Goal: Find specific page/section: Find specific page/section

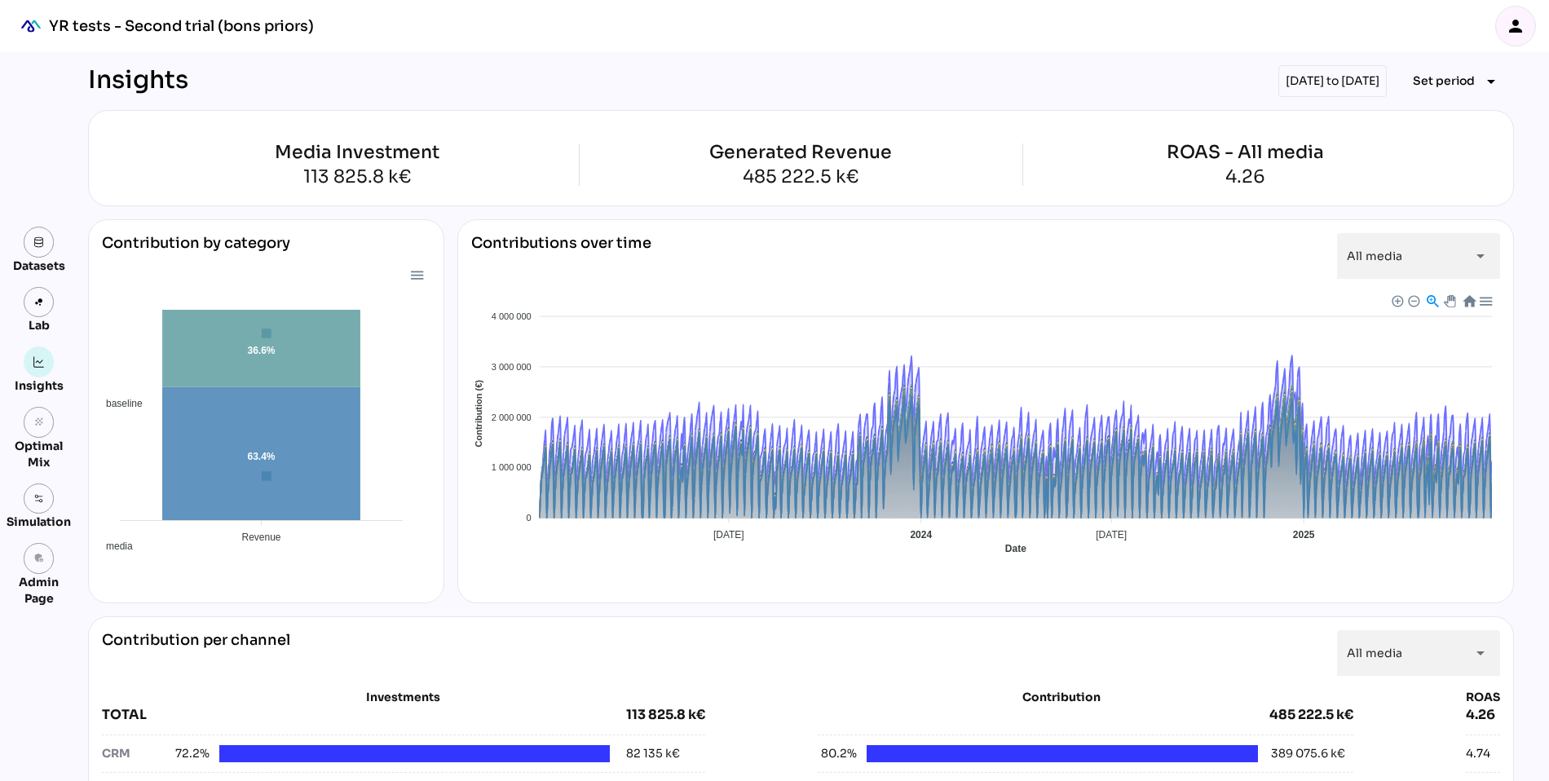
scroll to position [672, 0]
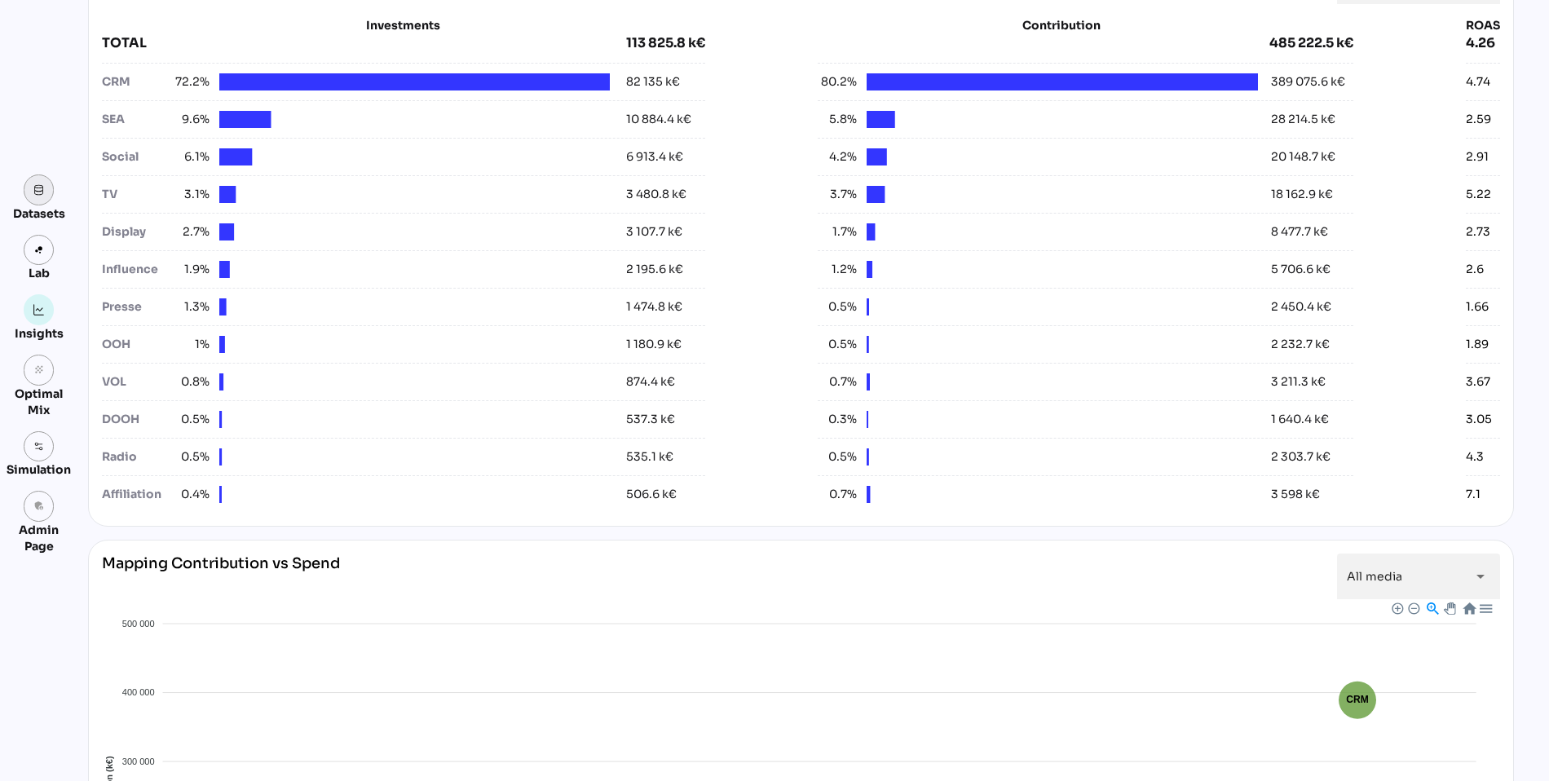
click at [39, 183] on link at bounding box center [39, 189] width 31 height 31
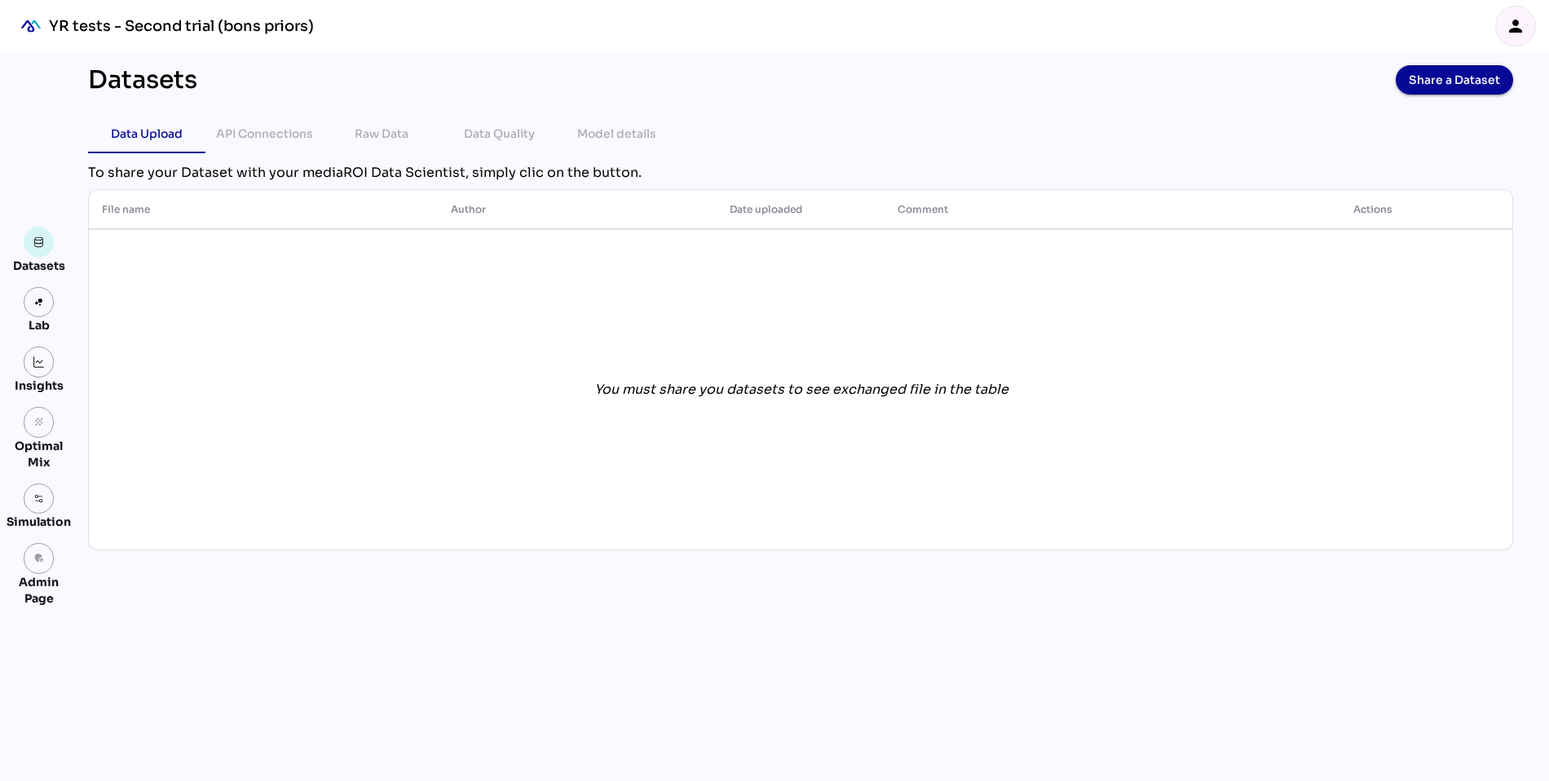
click at [1521, 20] on icon "person" at bounding box center [1516, 26] width 20 height 20
click at [34, 561] on icon "admin_panel_settings" at bounding box center [38, 558] width 11 height 11
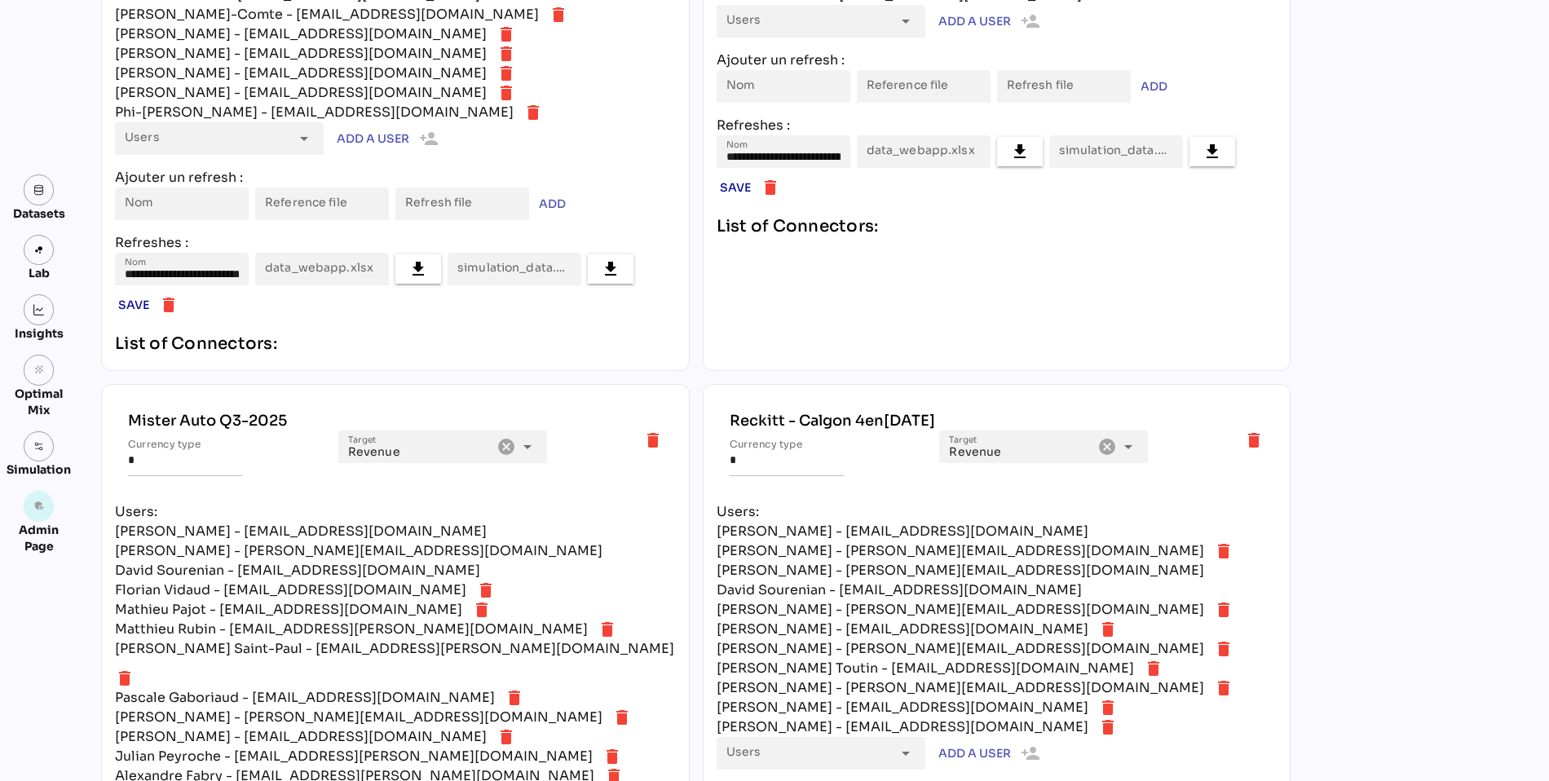
scroll to position [5275, 0]
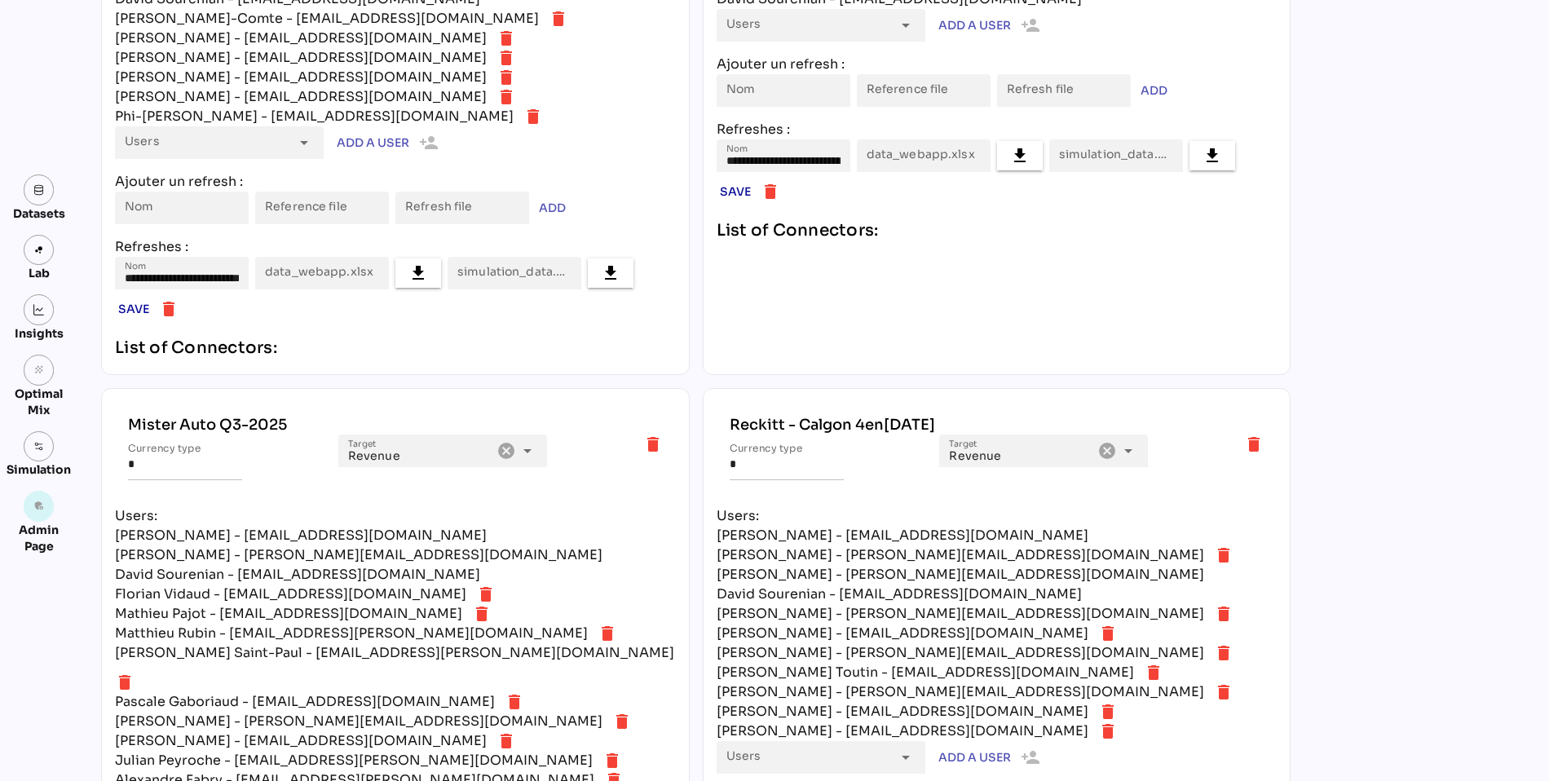
click at [612, 712] on icon "delete" at bounding box center [622, 722] width 20 height 20
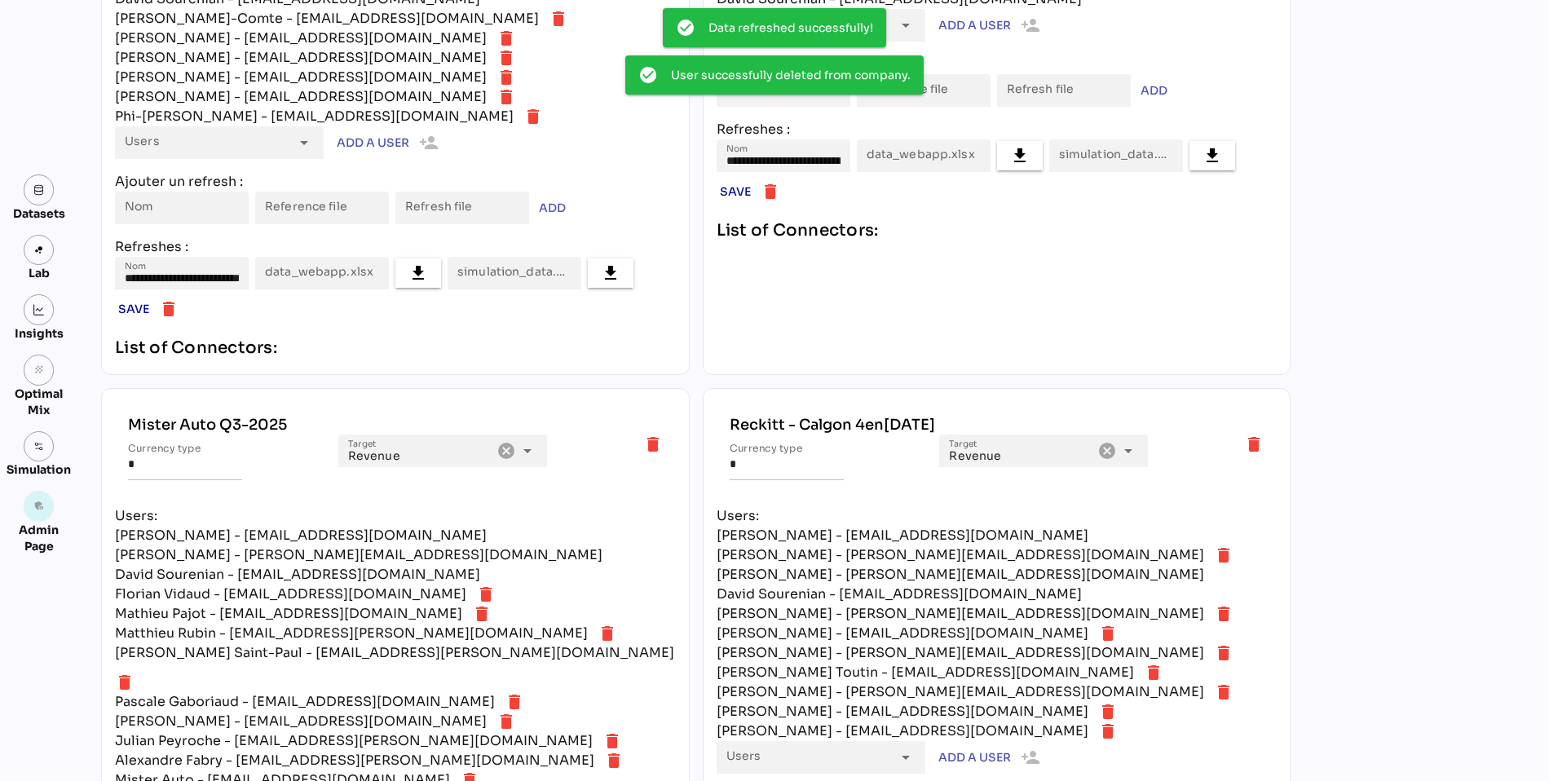
click at [497, 712] on icon "delete" at bounding box center [507, 722] width 20 height 20
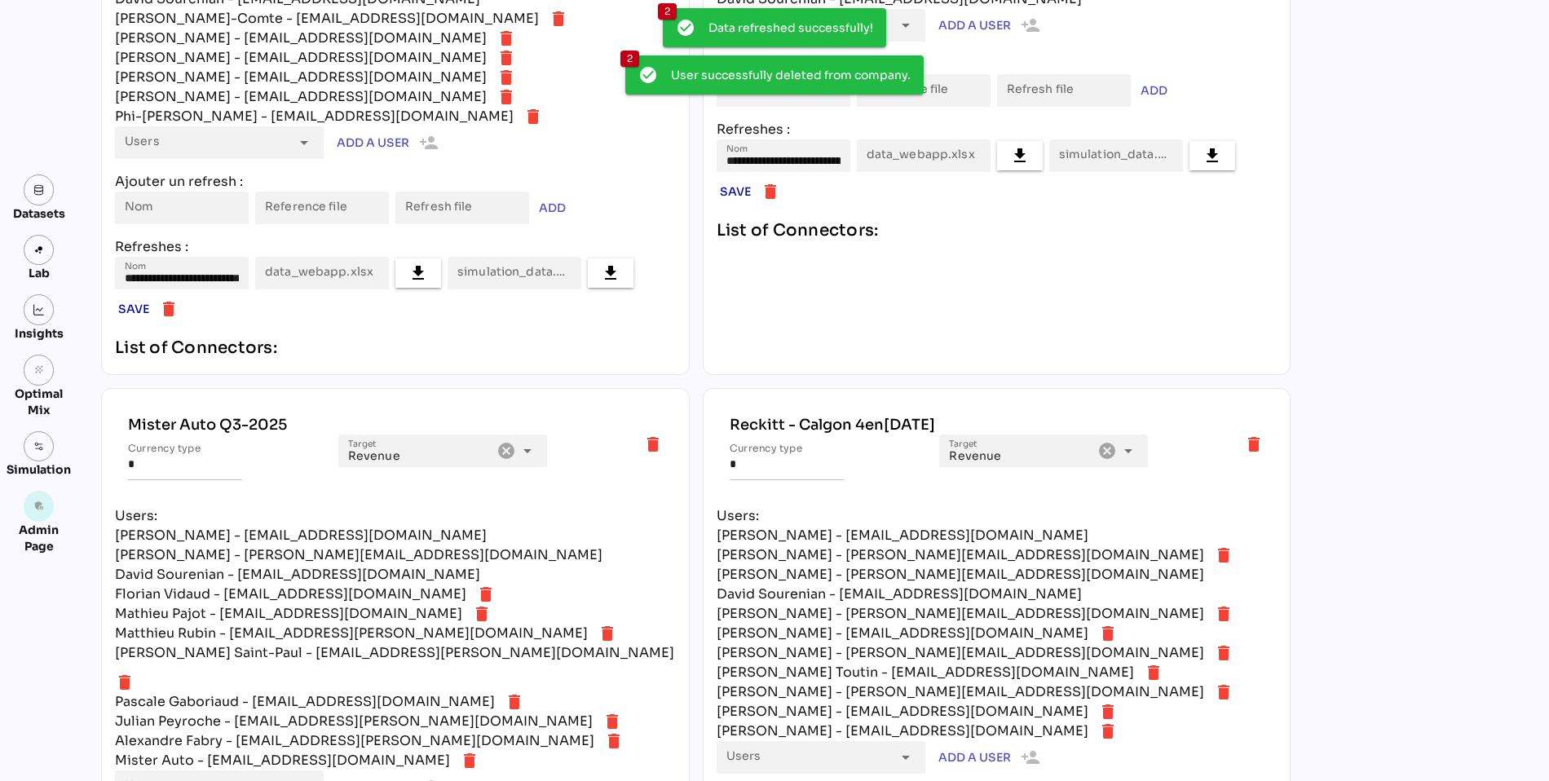
click at [603, 712] on icon "delete" at bounding box center [613, 722] width 20 height 20
click at [604, 712] on icon "delete" at bounding box center [614, 722] width 20 height 20
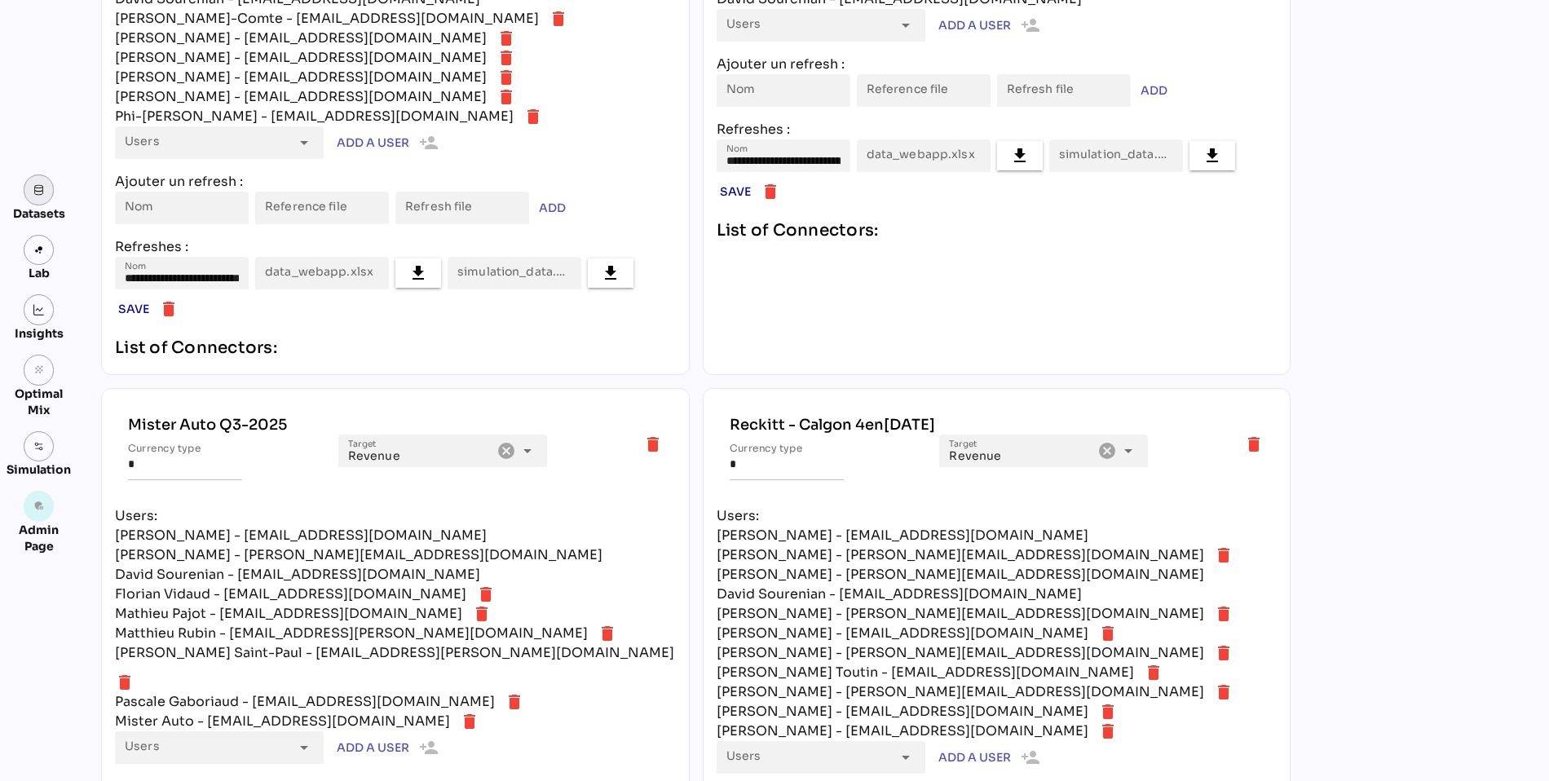
click at [39, 186] on img at bounding box center [38, 189] width 11 height 11
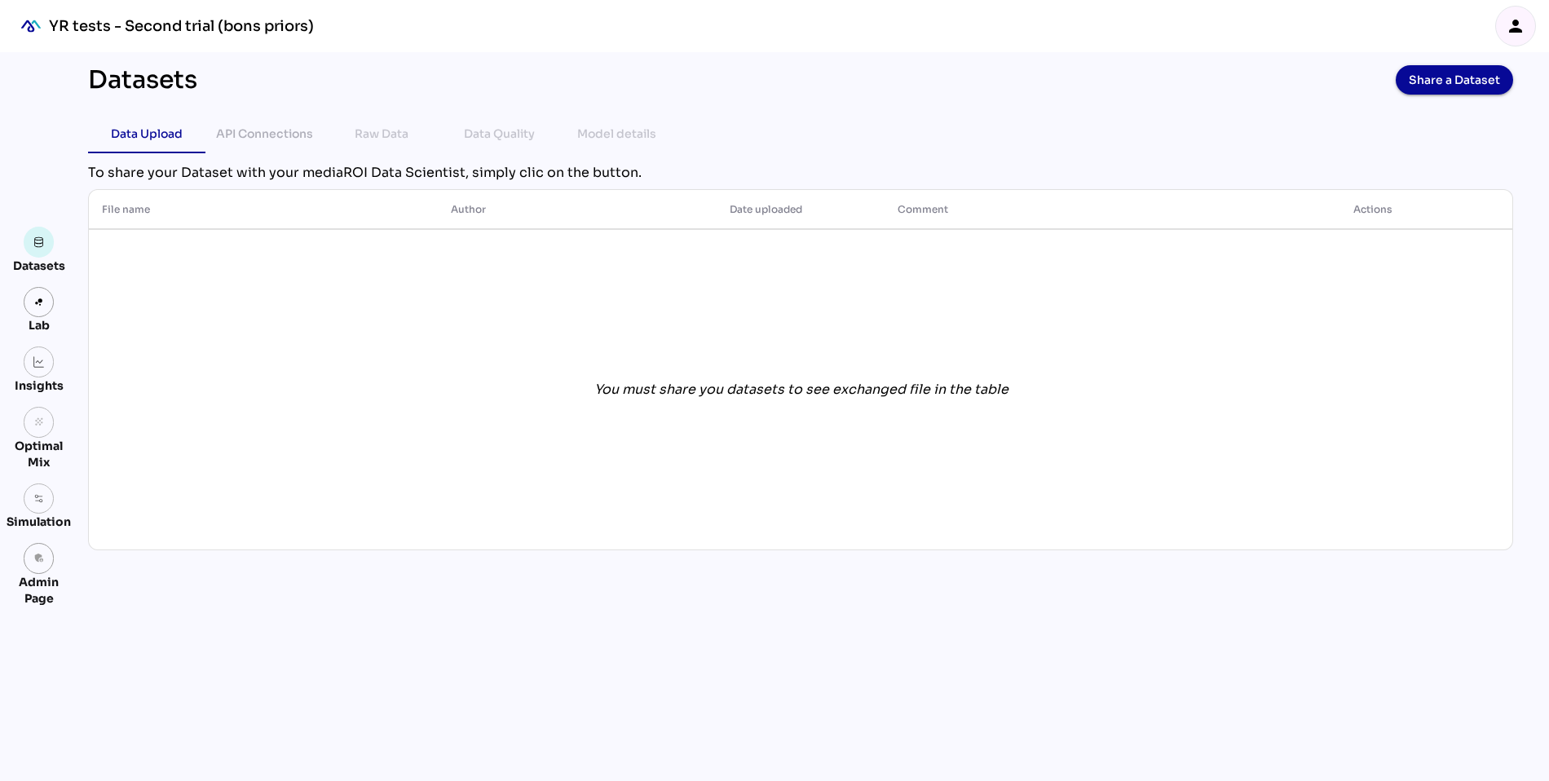
click at [1525, 24] on div "person" at bounding box center [1515, 26] width 39 height 39
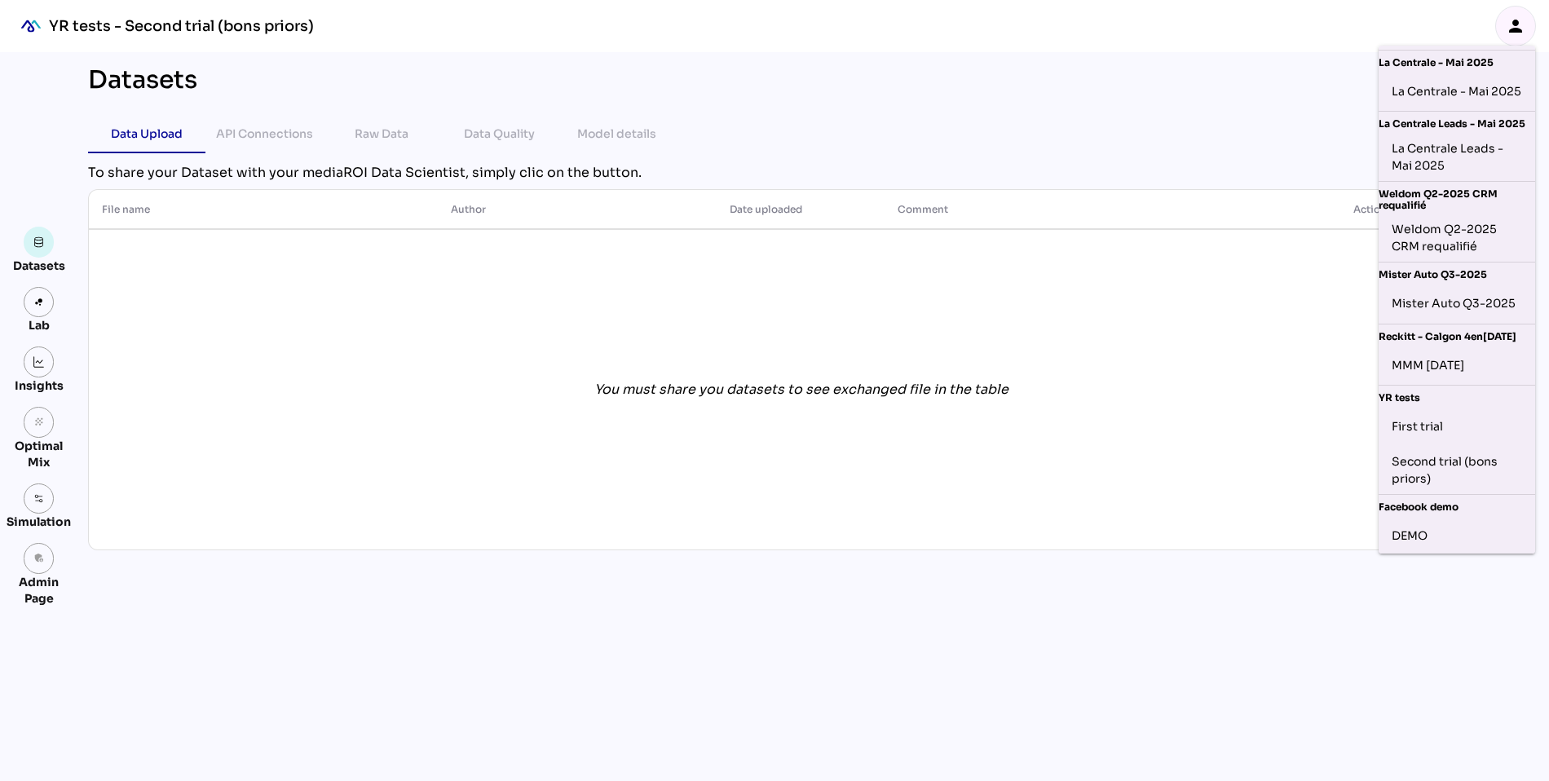
scroll to position [451, 0]
click at [1453, 310] on div "Mister Auto Q3-2025" at bounding box center [1457, 303] width 130 height 26
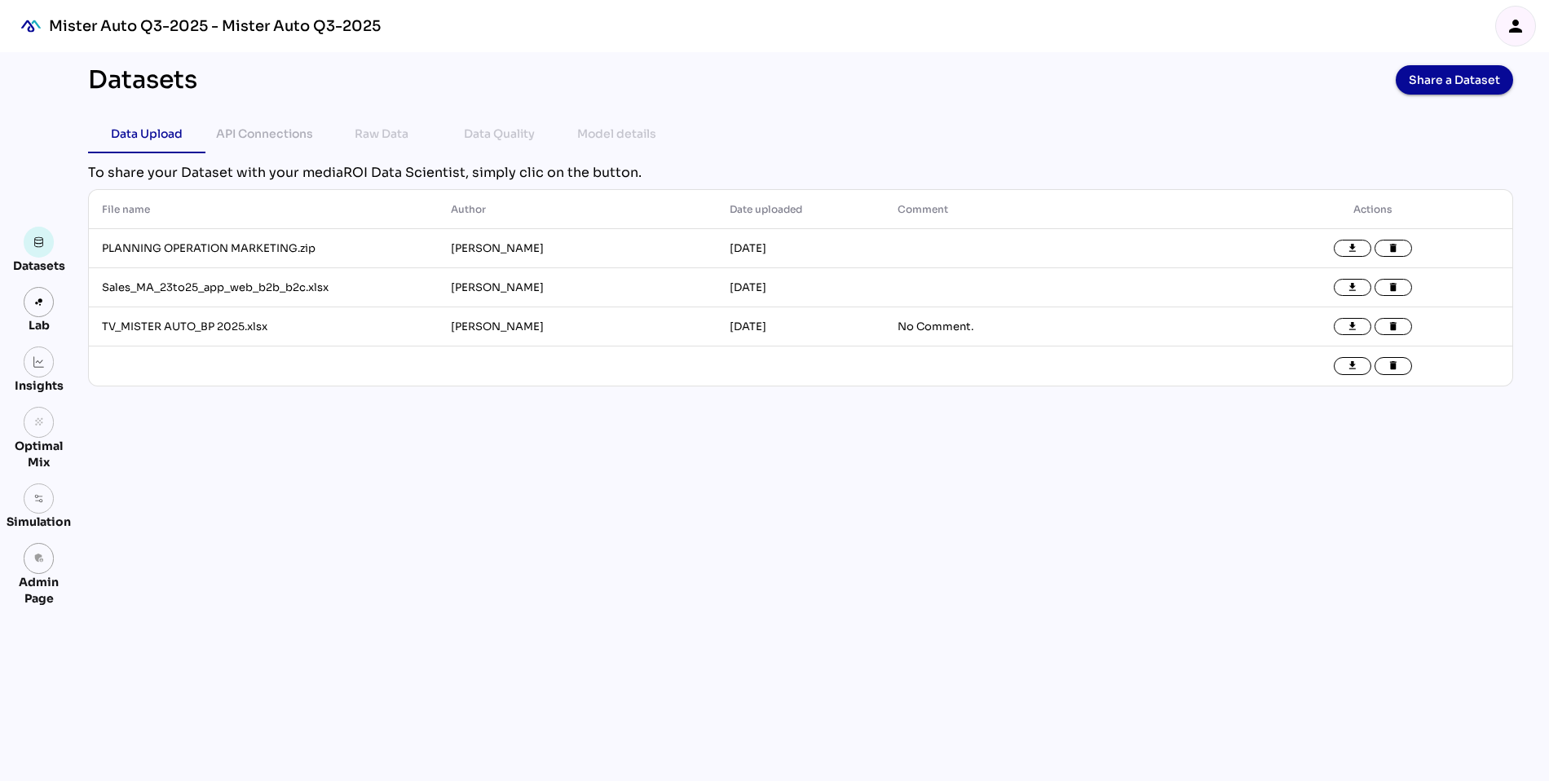
click at [1503, 21] on div "person" at bounding box center [1515, 26] width 39 height 39
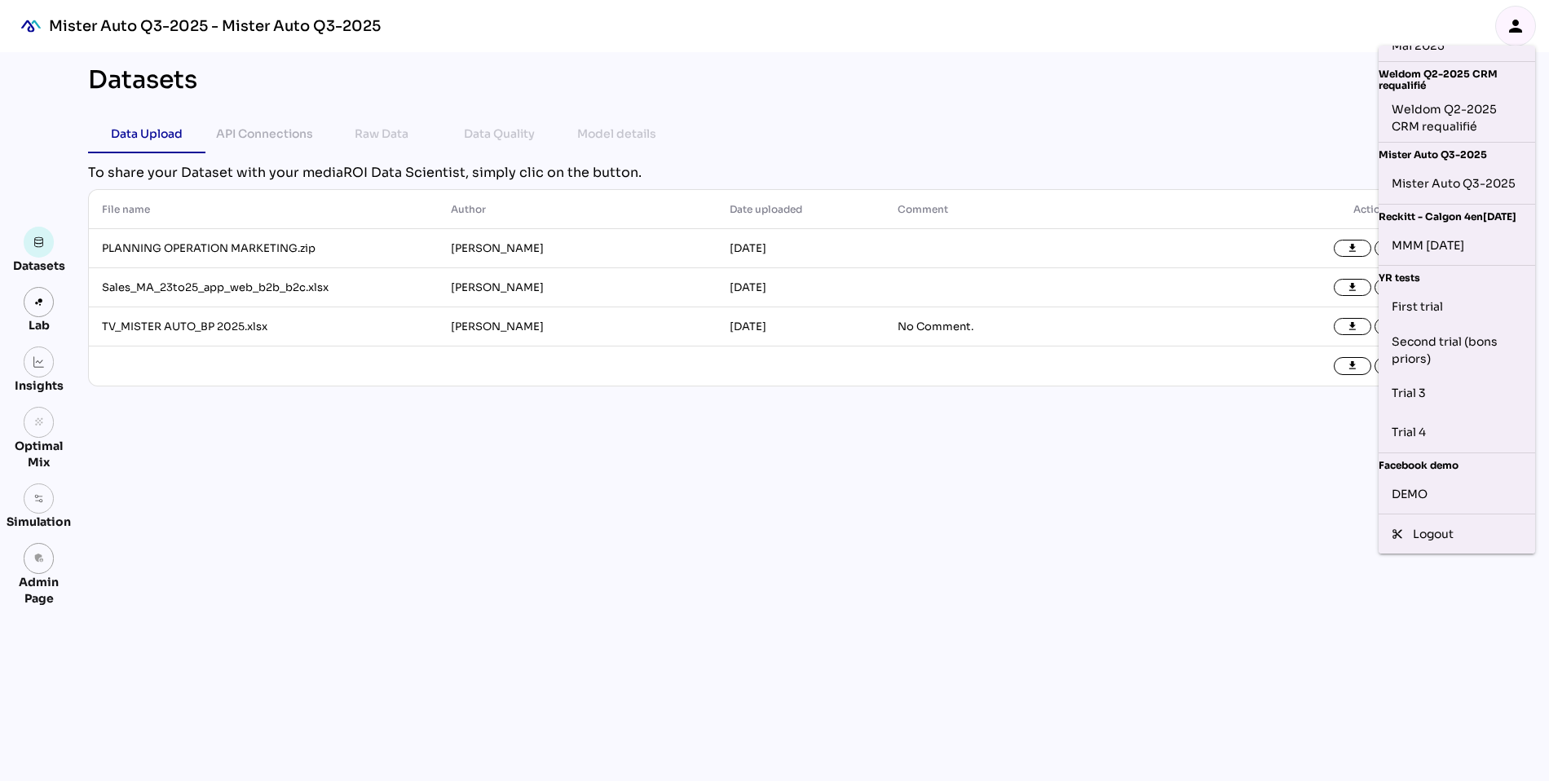
scroll to position [593, 0]
click at [1426, 441] on div "Trial 4" at bounding box center [1457, 433] width 130 height 26
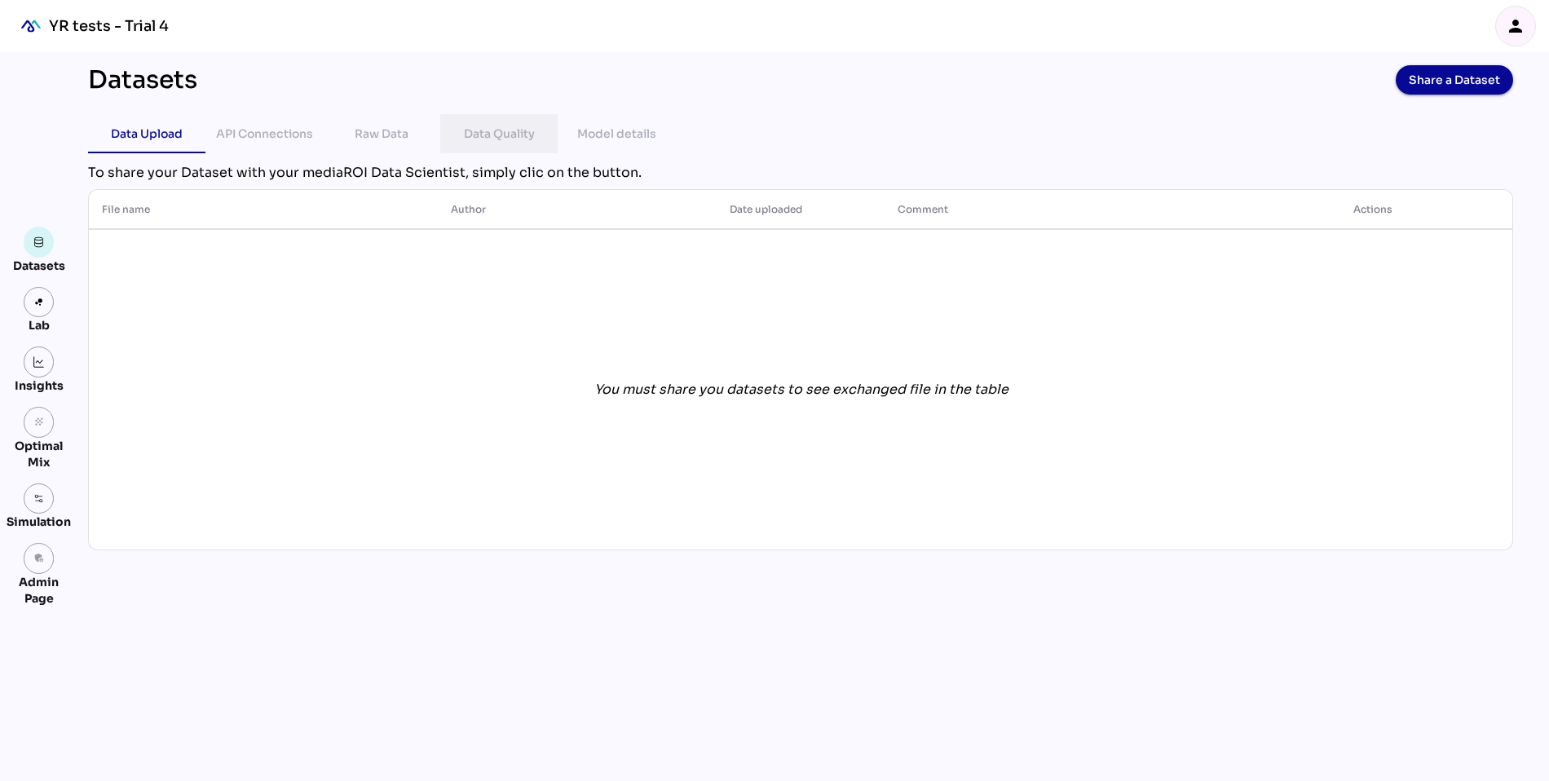
click at [508, 137] on div "Data Quality" at bounding box center [499, 134] width 71 height 20
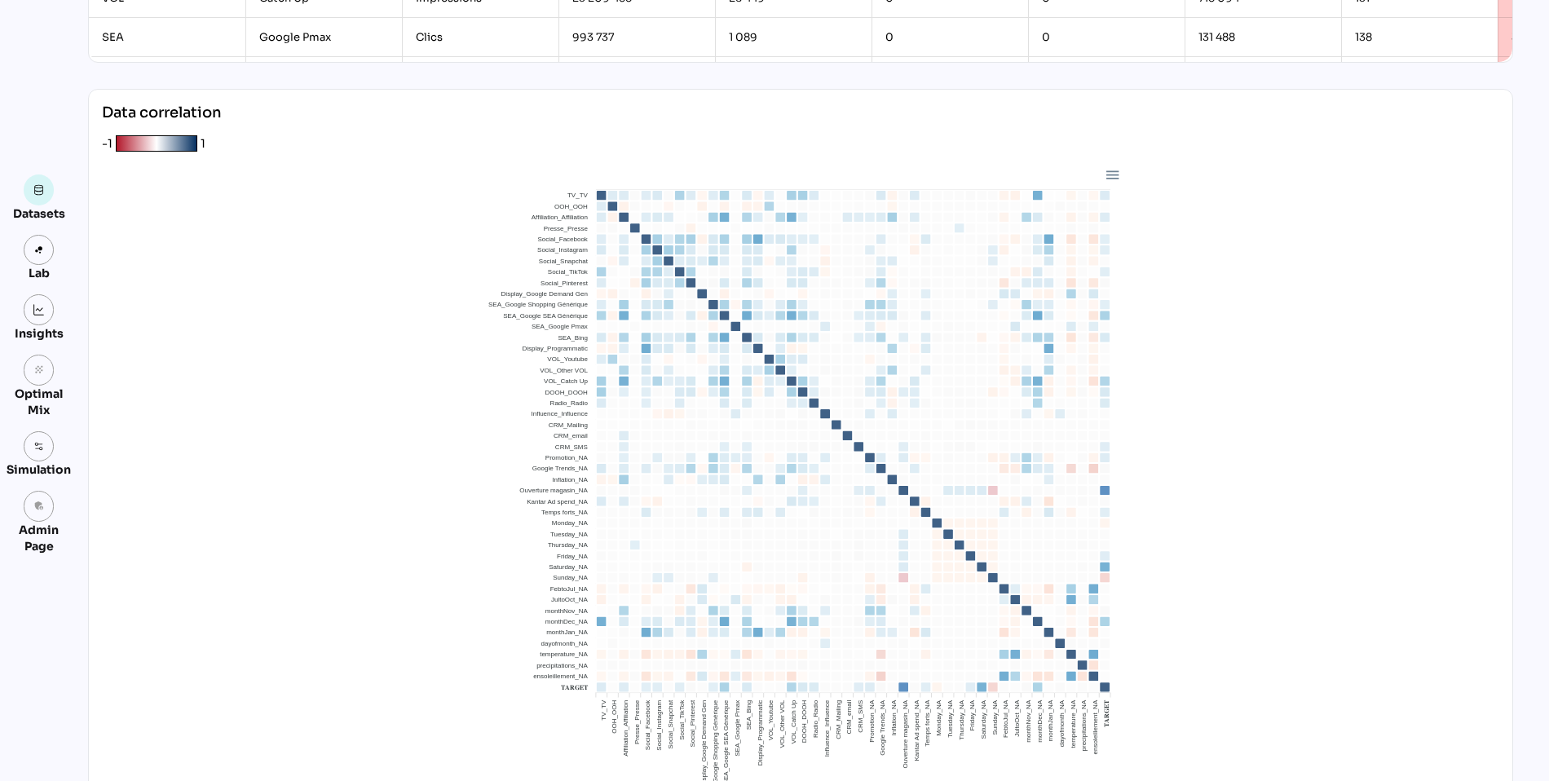
scroll to position [558, 0]
